Goal: Task Accomplishment & Management: Use online tool/utility

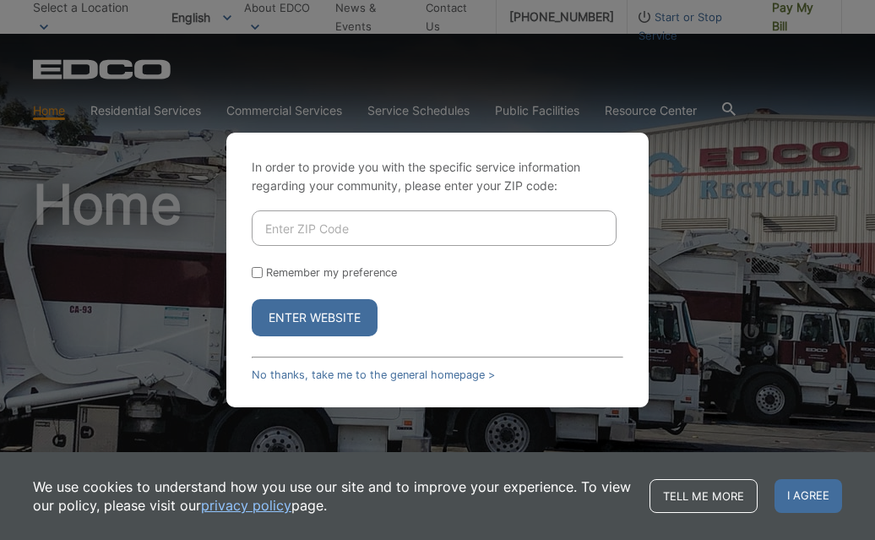
click at [635, 224] on div "In order to provide you with the specific service information regarding your co…" at bounding box center [437, 270] width 422 height 275
click at [755, 139] on div "In order to provide you with the specific service information regarding your co…" at bounding box center [437, 270] width 875 height 540
click at [782, 28] on div "In order to provide you with the specific service information regarding your co…" at bounding box center [437, 270] width 875 height 540
click at [313, 378] on link "No thanks, take me to the general homepage >" at bounding box center [373, 374] width 243 height 13
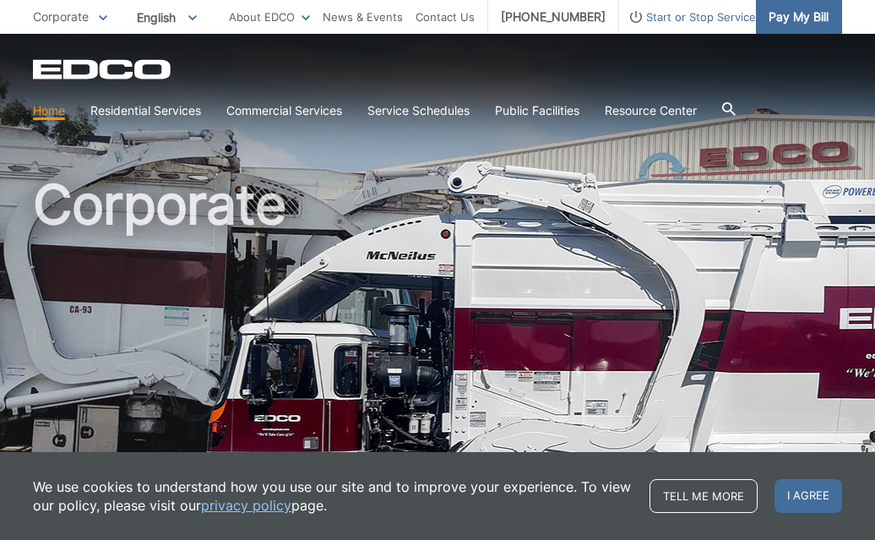
click at [805, 19] on span "Pay My Bill" at bounding box center [799, 17] width 60 height 19
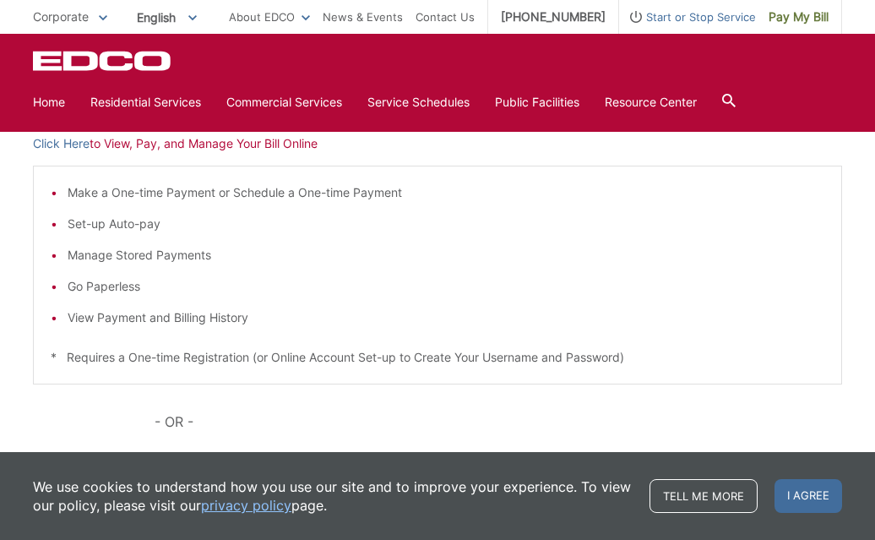
scroll to position [293, 0]
click at [73, 136] on link "Click Here" at bounding box center [61, 143] width 57 height 19
